Goal: Task Accomplishment & Management: Manage account settings

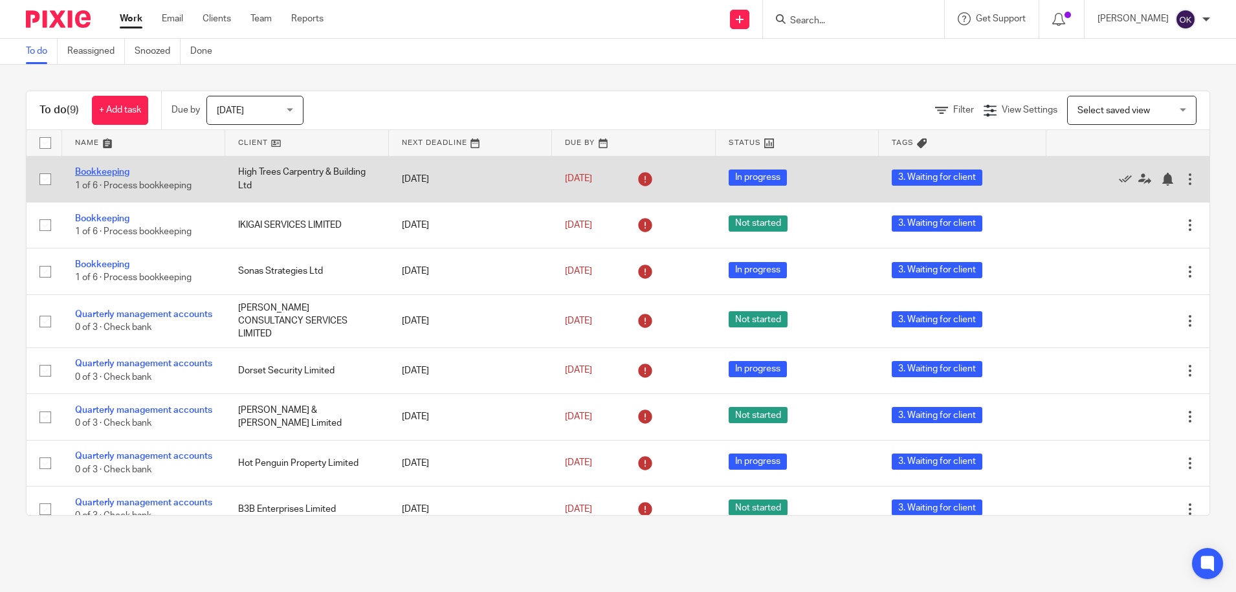
click at [92, 170] on link "Bookkeeping" at bounding box center [102, 172] width 54 height 9
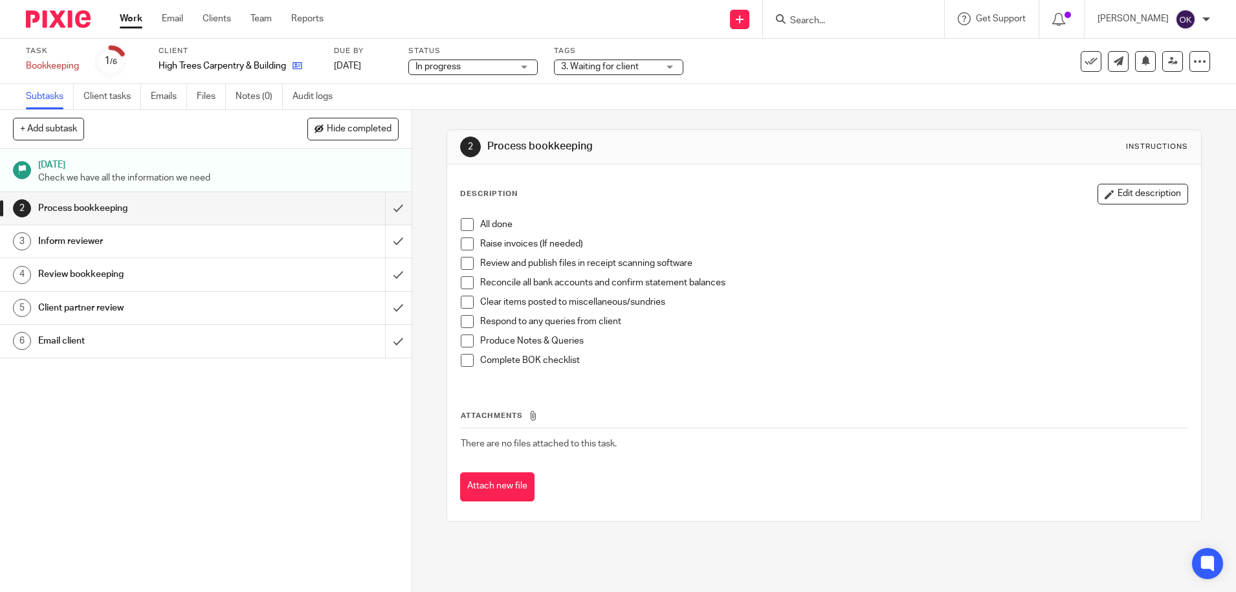
click at [302, 68] on div "High Trees Carpentry & Building Ltd" at bounding box center [238, 66] width 159 height 13
click at [300, 68] on icon at bounding box center [297, 66] width 10 height 10
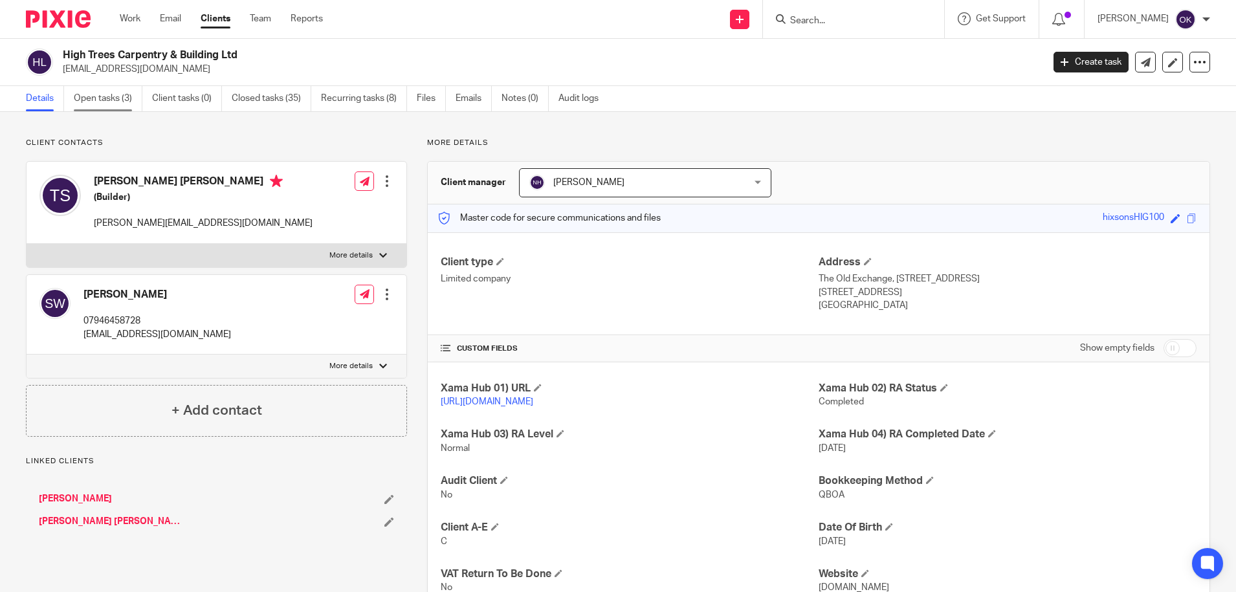
click at [93, 98] on link "Open tasks (3)" at bounding box center [108, 98] width 69 height 25
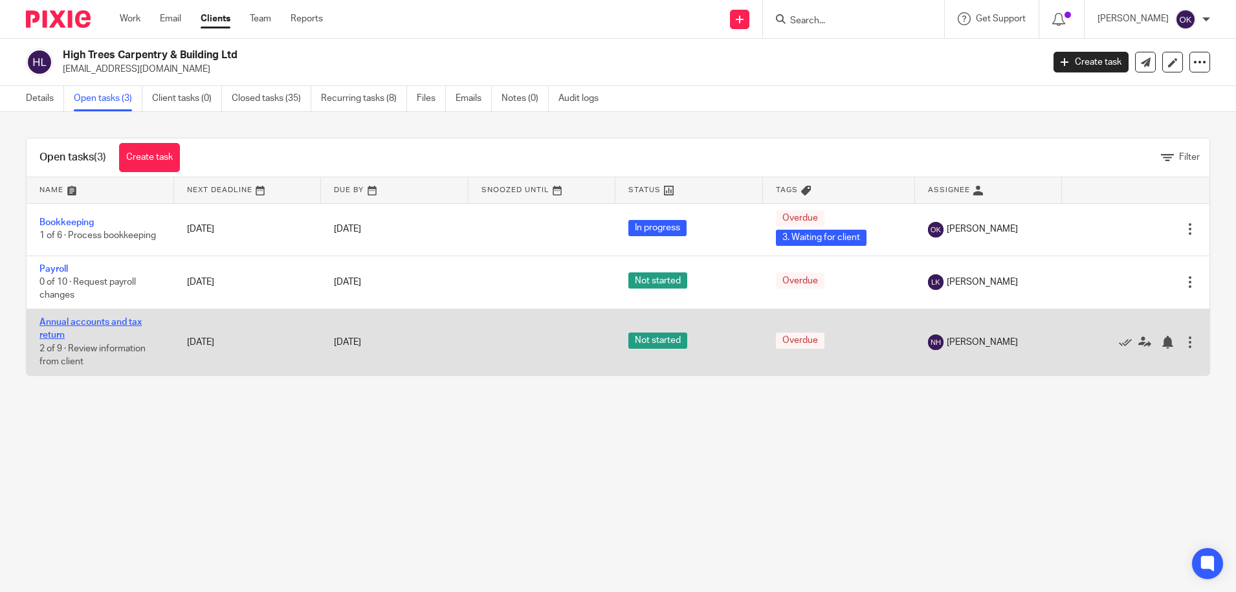
click at [107, 322] on link "Annual accounts and tax return" at bounding box center [90, 329] width 102 height 22
